Goal: Task Accomplishment & Management: Complete application form

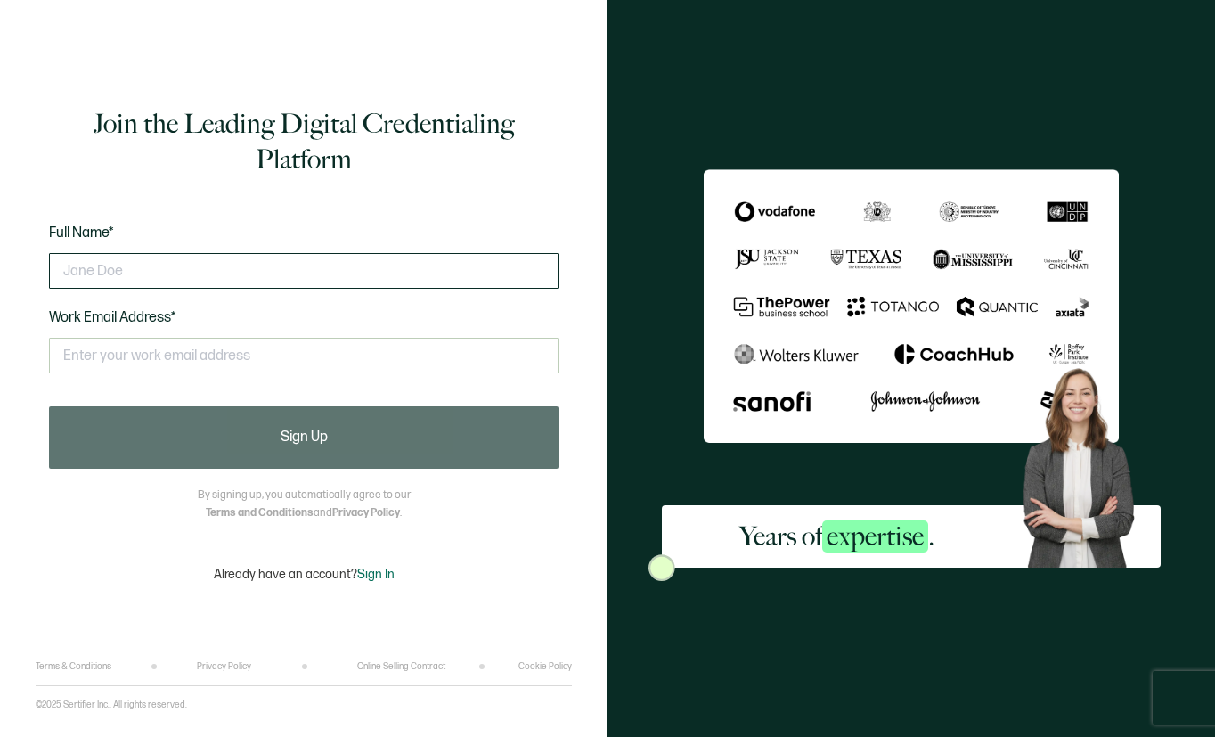
click at [140, 271] on input "text" at bounding box center [304, 271] width 510 height 36
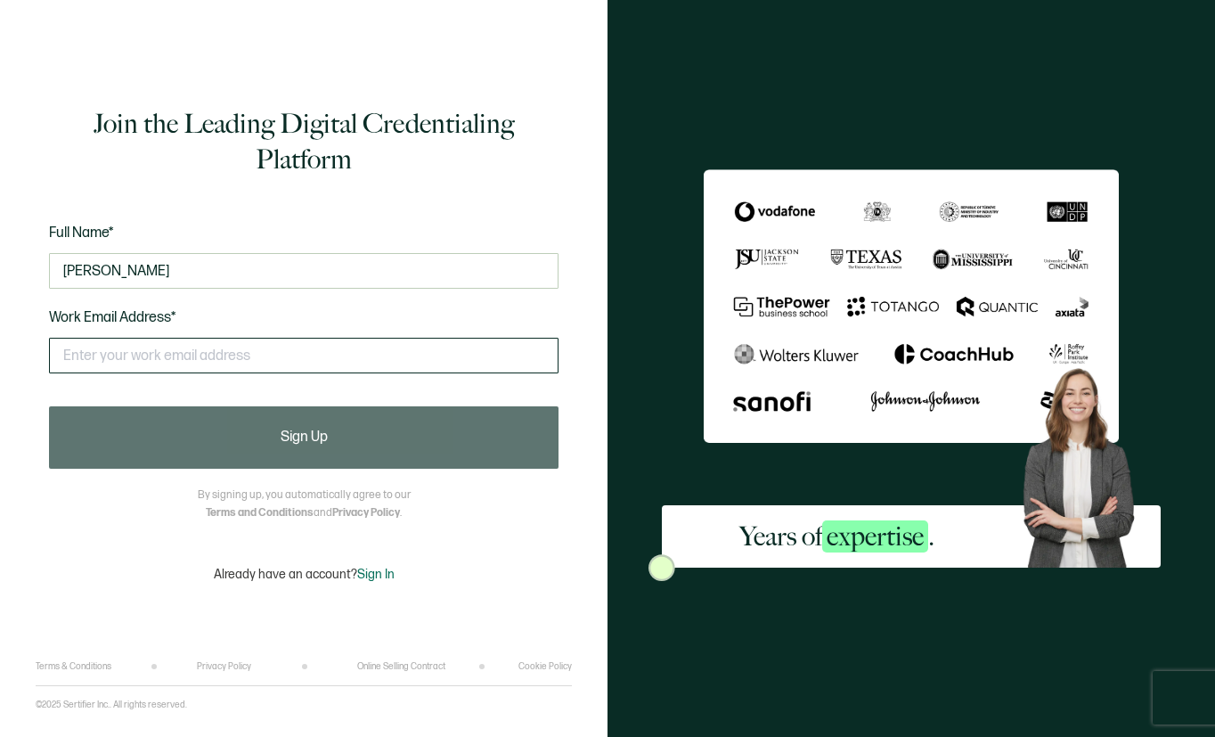
type input "[PERSON_NAME]"
click at [141, 358] on input "text" at bounding box center [304, 356] width 510 height 36
type input "[EMAIL_ADDRESS][DOMAIN_NAME]"
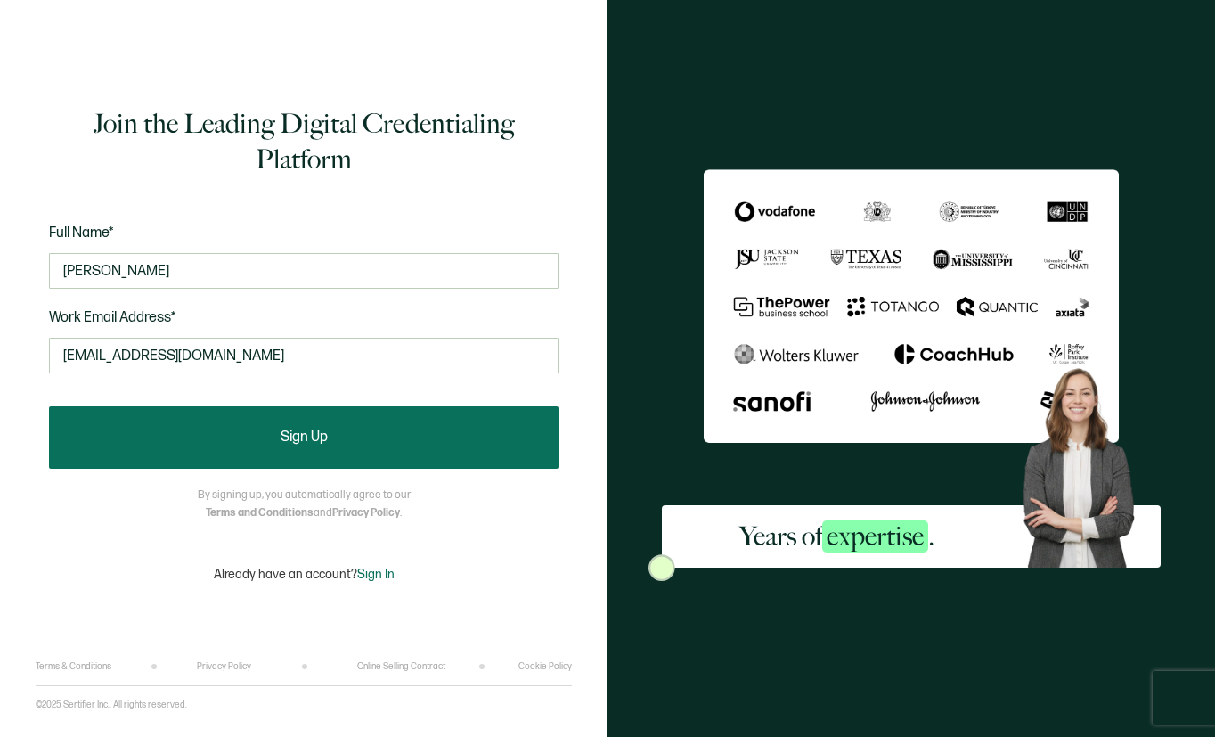
click at [314, 440] on span "Sign Up" at bounding box center [304, 437] width 47 height 14
